Goal: Complete application form

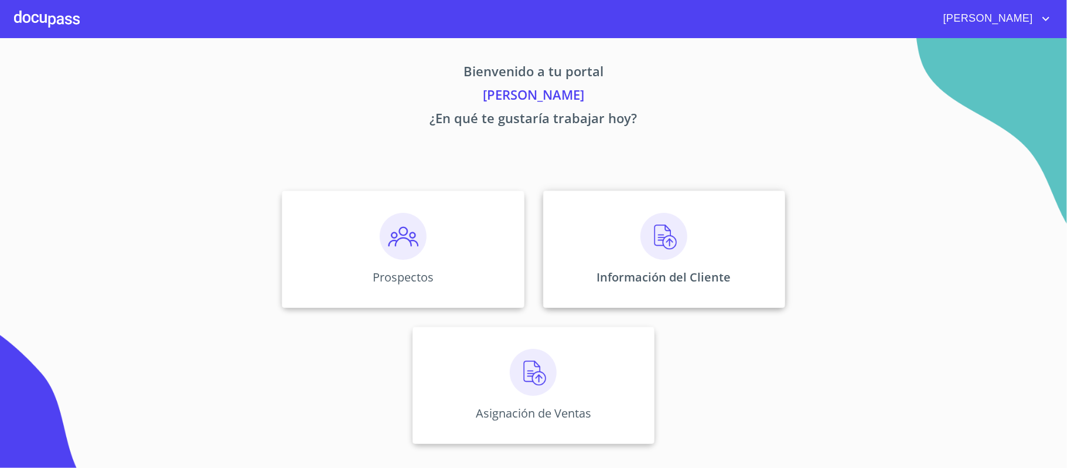
click at [668, 243] on img at bounding box center [664, 236] width 47 height 47
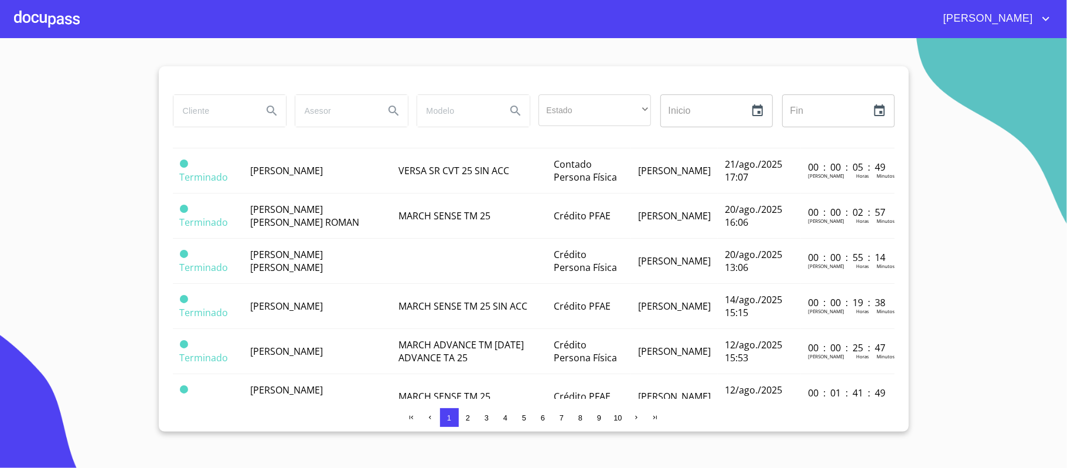
scroll to position [781, 0]
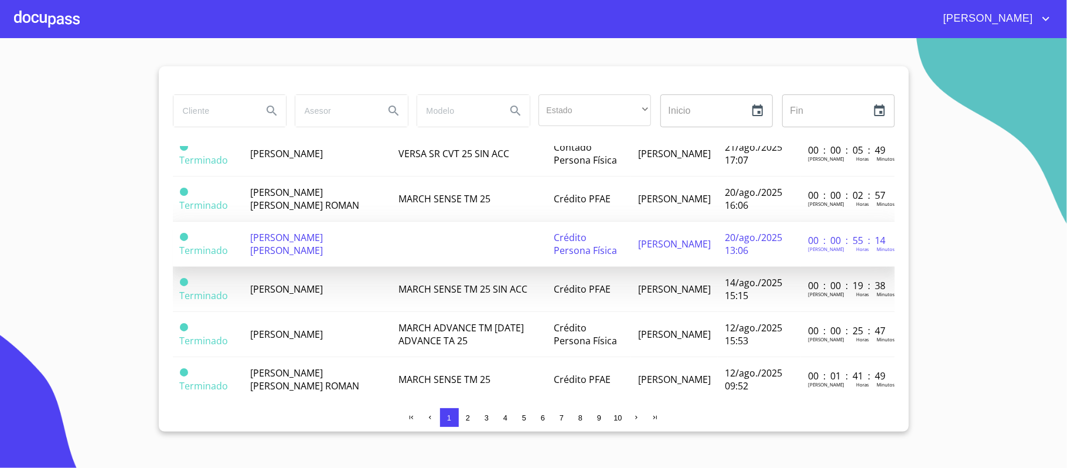
click at [362, 237] on td "[PERSON_NAME] [PERSON_NAME]" at bounding box center [317, 244] width 148 height 45
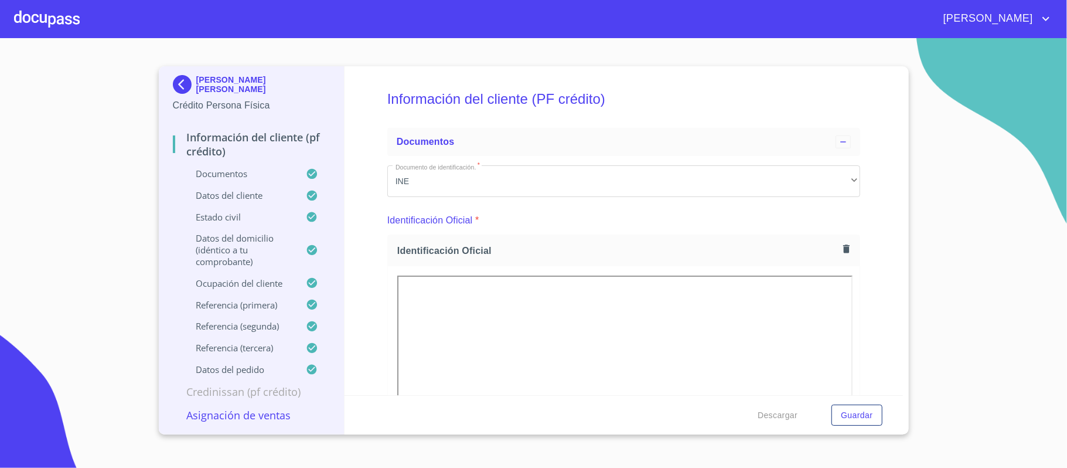
click at [865, 182] on div "Información del cliente (PF crédito) Documentos Documento de identificación.   …" at bounding box center [624, 230] width 559 height 329
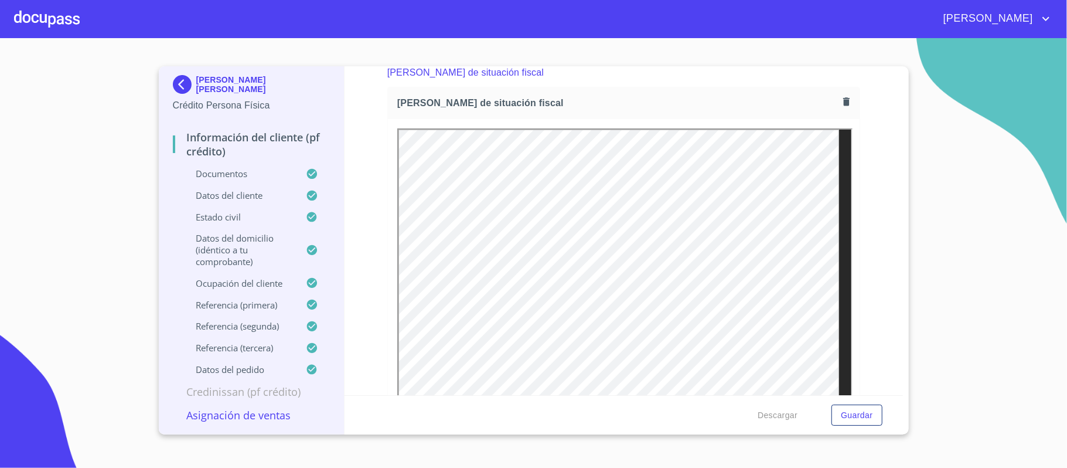
scroll to position [3337, 0]
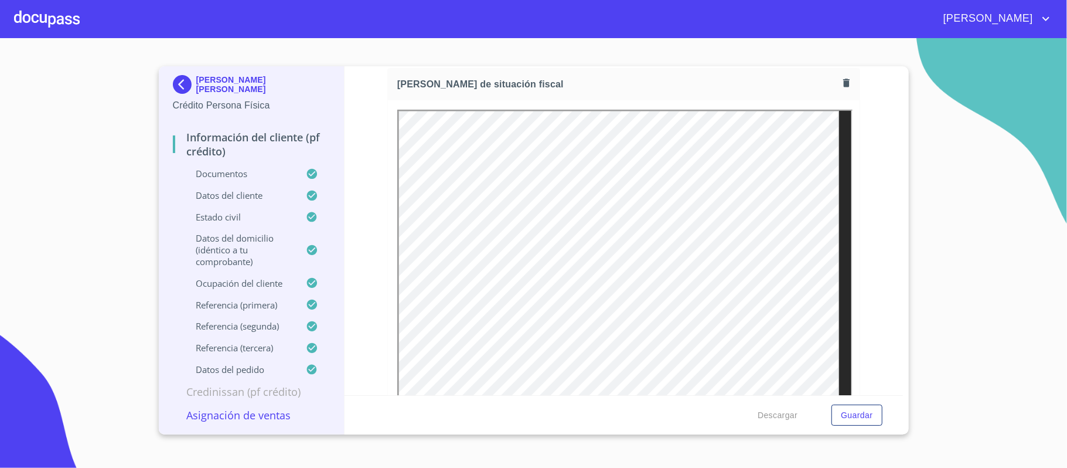
click at [843, 86] on icon "button" at bounding box center [846, 83] width 6 height 8
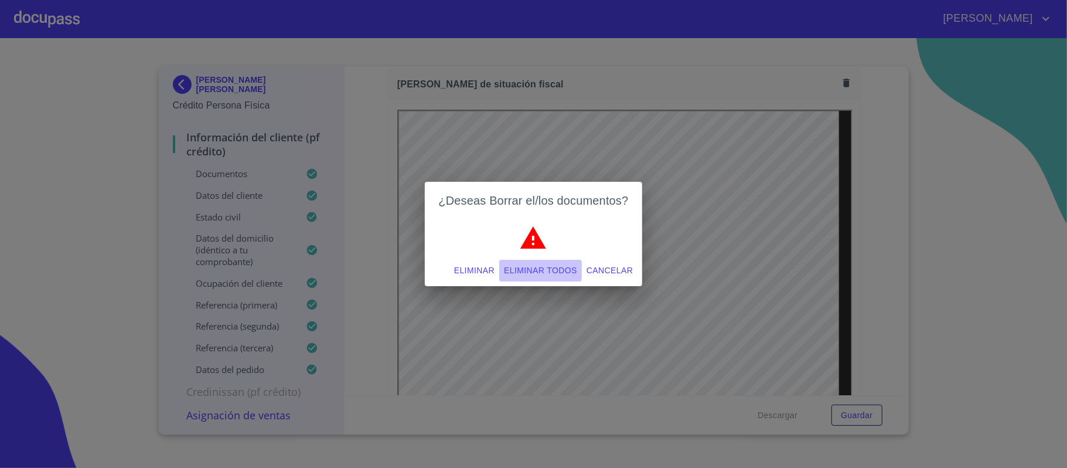
click at [537, 268] on span "Eliminar todos" at bounding box center [540, 270] width 73 height 15
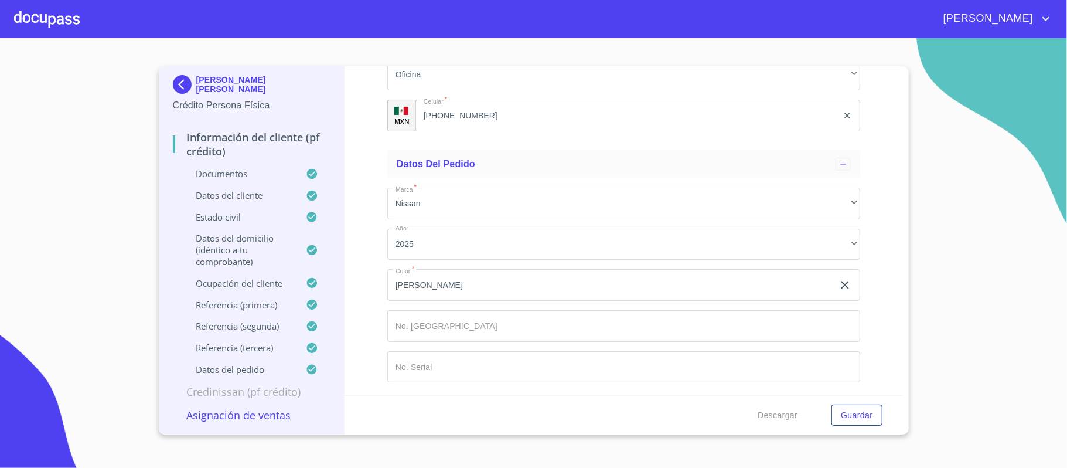
scroll to position [6870, 0]
click at [765, 413] on span "Descargar" at bounding box center [778, 415] width 40 height 15
click at [1027, 18] on span "[PERSON_NAME]" at bounding box center [987, 18] width 104 height 19
click at [1030, 26] on li "Salir" at bounding box center [1034, 24] width 38 height 21
